Goal: Information Seeking & Learning: Learn about a topic

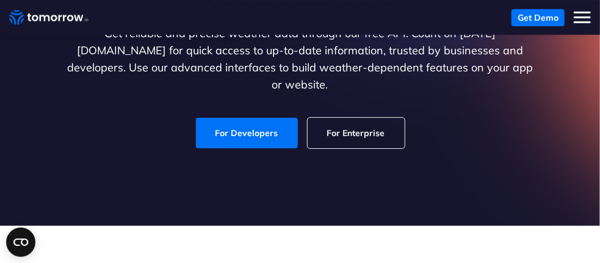
scroll to position [244, 0]
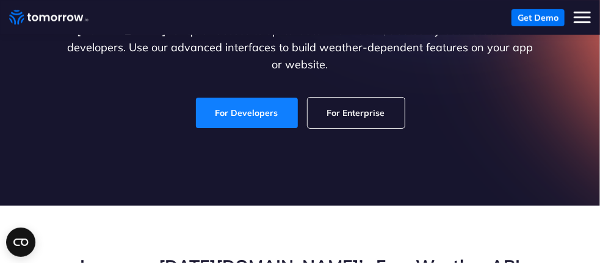
click at [253, 107] on link "For Developers" at bounding box center [247, 113] width 102 height 31
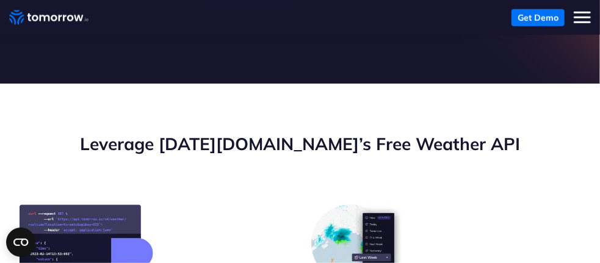
scroll to position [488, 0]
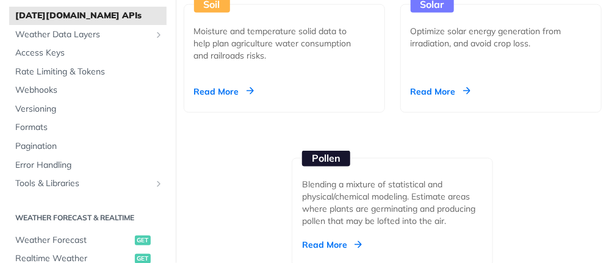
scroll to position [2015, 0]
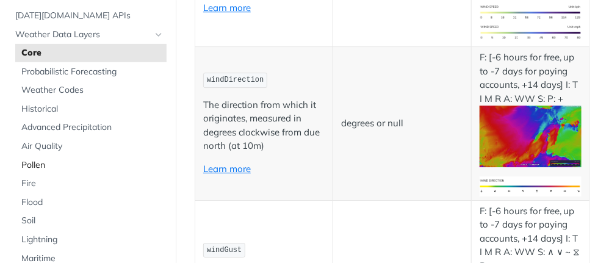
scroll to position [122, 0]
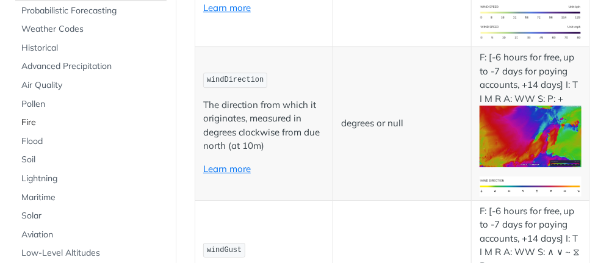
click at [43, 129] on link "Fire" at bounding box center [90, 123] width 151 height 18
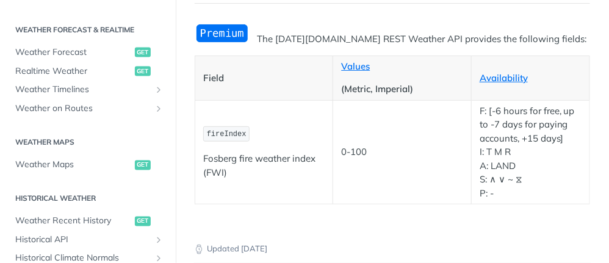
scroll to position [549, 0]
click at [78, 162] on span "Weather Maps" at bounding box center [73, 165] width 117 height 12
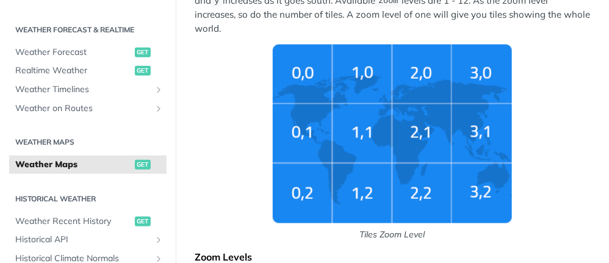
scroll to position [427, 0]
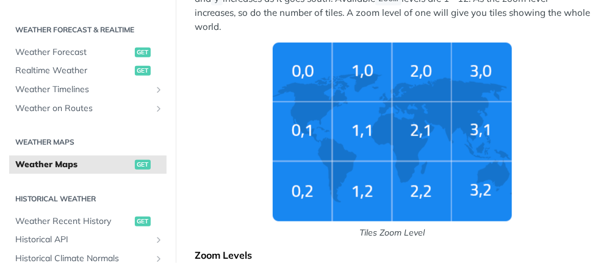
click at [410, 120] on img "Tiles Zoom Level" at bounding box center [392, 132] width 239 height 179
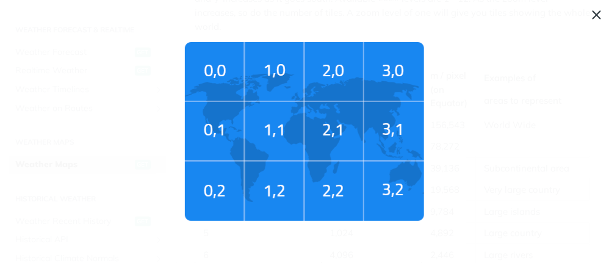
click at [352, 134] on img "Tiles Zoom Level" at bounding box center [304, 131] width 239 height 179
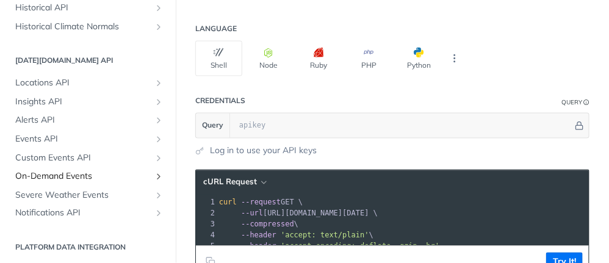
scroll to position [493, 0]
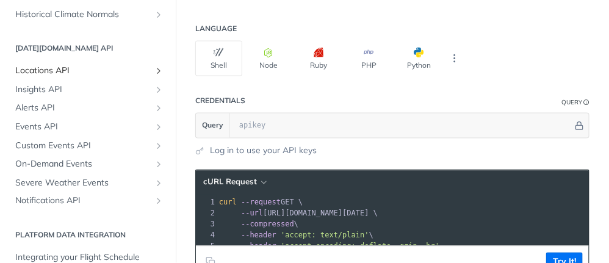
click at [57, 71] on span "Locations API" at bounding box center [83, 71] width 136 height 12
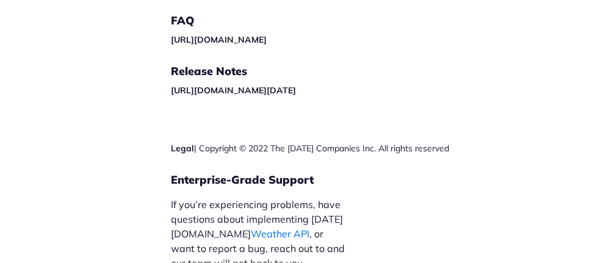
scroll to position [675, 0]
